Goal: Task Accomplishment & Management: Manage account settings

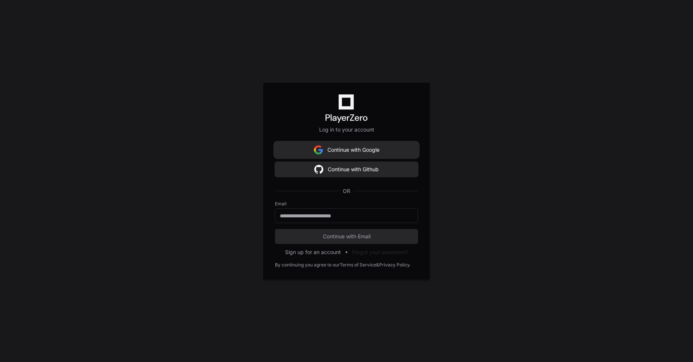
click at [365, 149] on button "Continue with Google" at bounding box center [346, 149] width 143 height 15
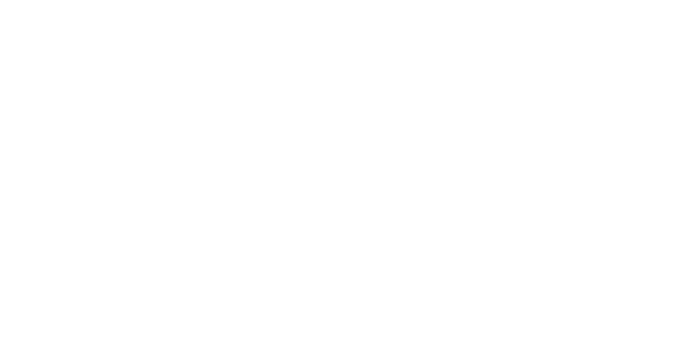
click at [335, 0] on html at bounding box center [346, 0] width 693 height 0
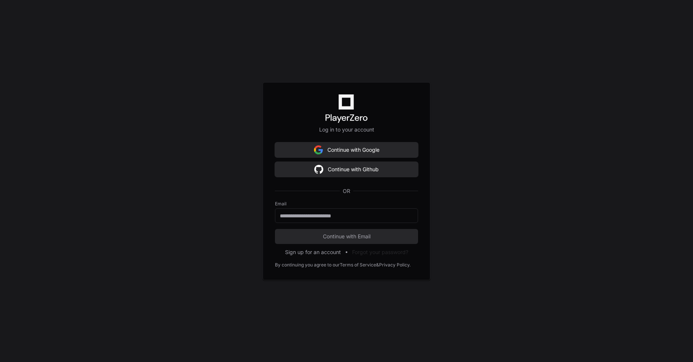
click at [335, 152] on button "Continue with Google" at bounding box center [346, 149] width 143 height 15
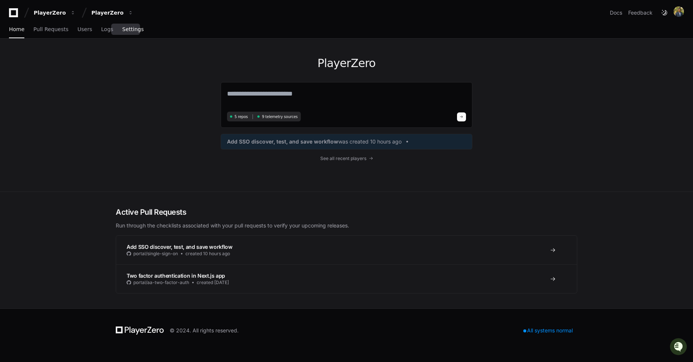
click at [126, 33] on link "Settings" at bounding box center [132, 29] width 21 height 17
